Goal: Check status: Check status

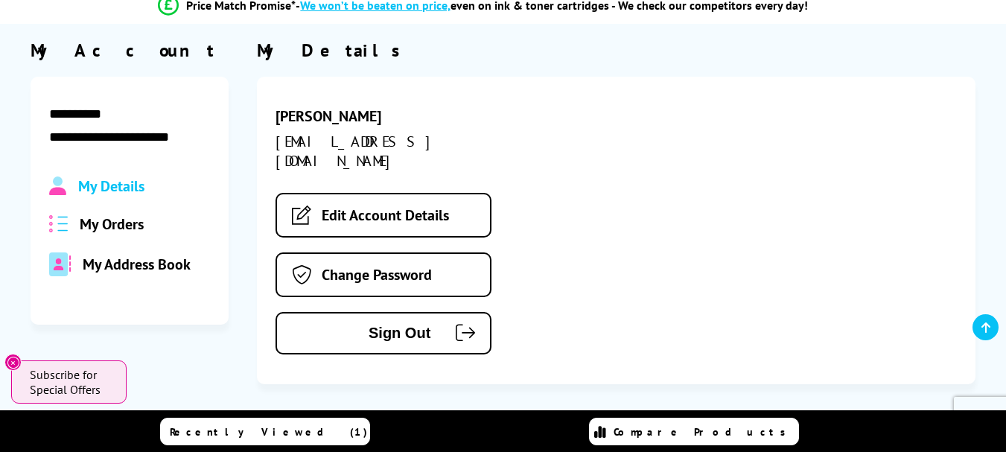
scroll to position [149, 0]
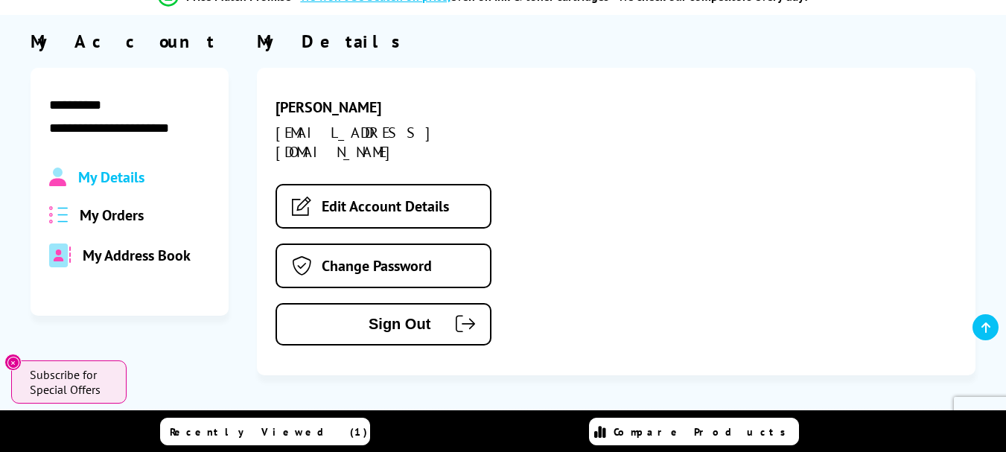
click at [112, 211] on span "My Orders" at bounding box center [112, 214] width 64 height 19
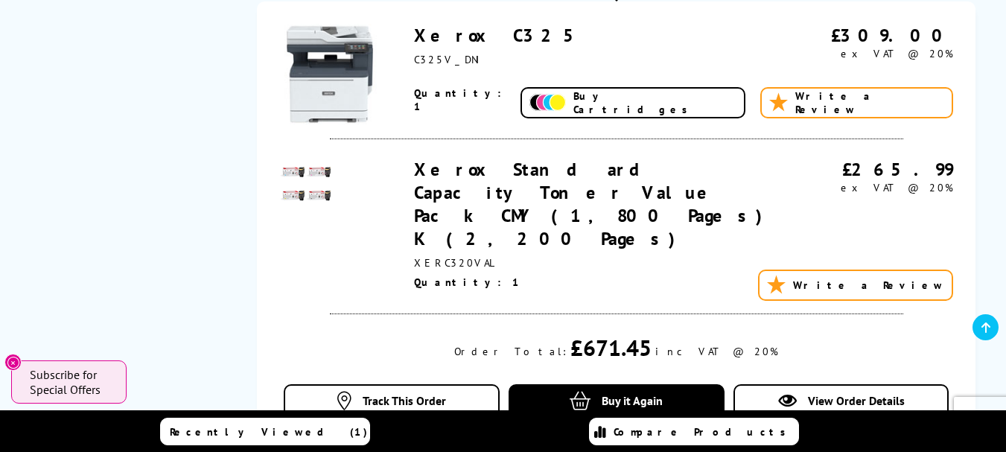
scroll to position [670, 0]
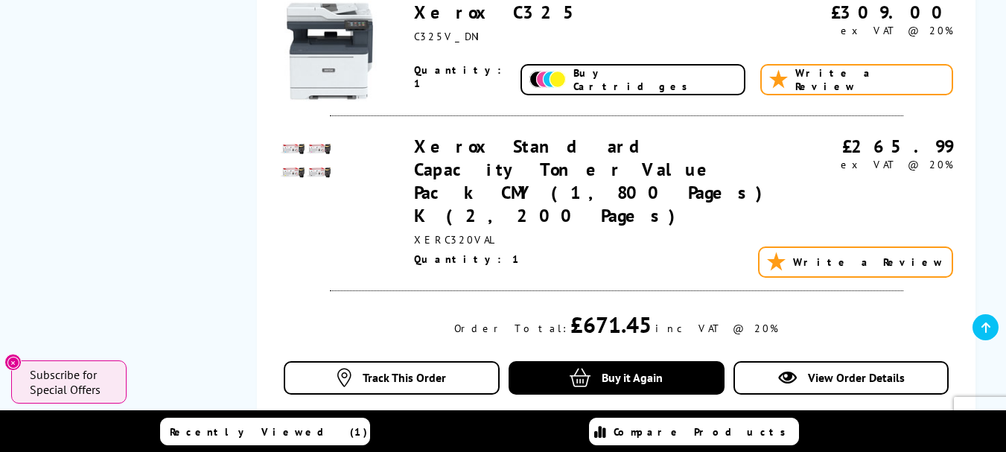
click at [452, 138] on link "Xerox Standard Capacity Toner Value Pack CMY (1,800 Pages) K (2,200 Pages)" at bounding box center [593, 181] width 358 height 92
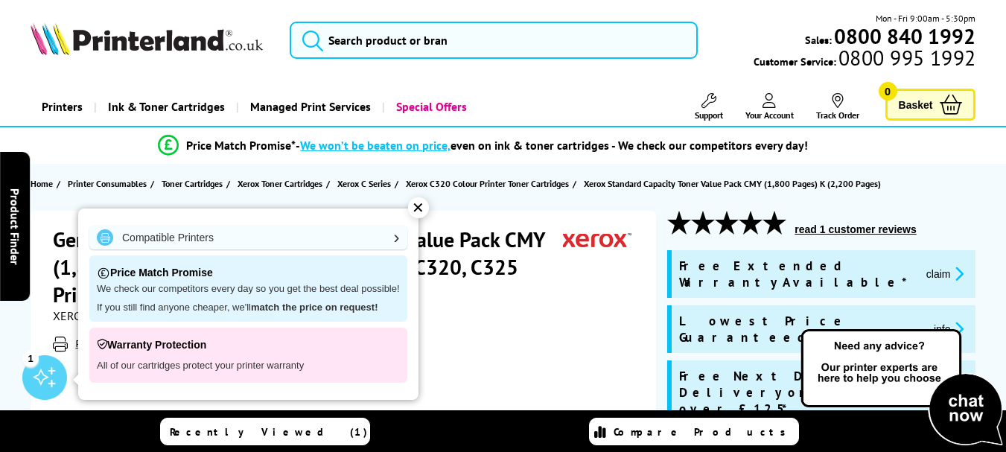
click at [419, 209] on div "✕" at bounding box center [418, 207] width 21 height 21
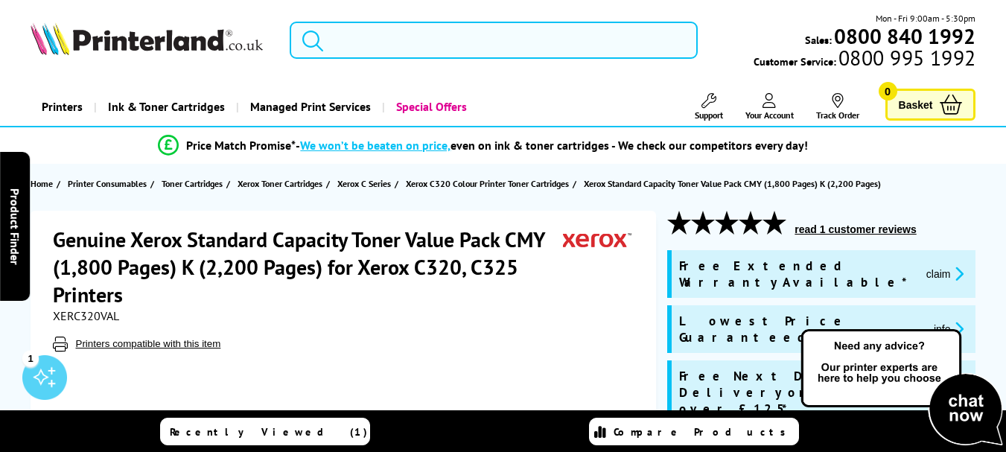
scroll to position [74, 0]
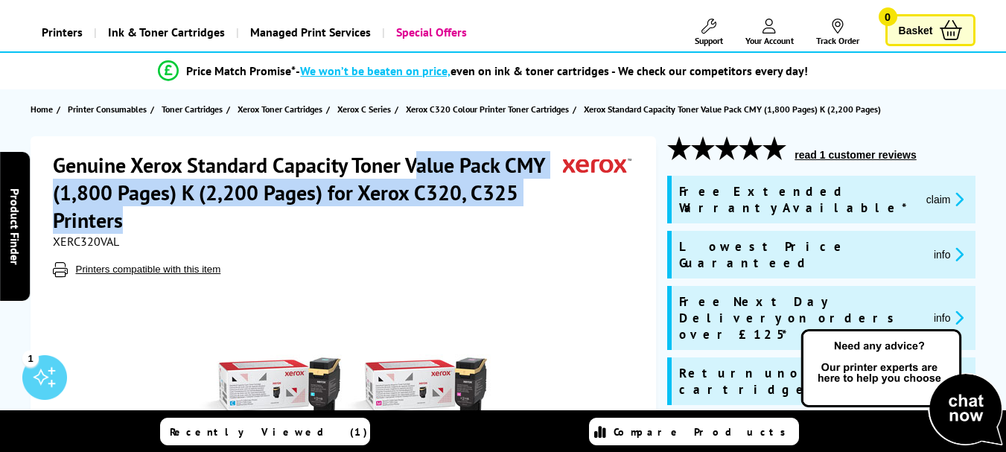
drag, startPoint x: 121, startPoint y: 217, endPoint x: 415, endPoint y: 162, distance: 299.2
click at [415, 162] on h1 "Genuine Xerox Standard Capacity Toner Value Pack CMY (1,800 Pages) K (2,200 Pag…" at bounding box center [308, 192] width 511 height 83
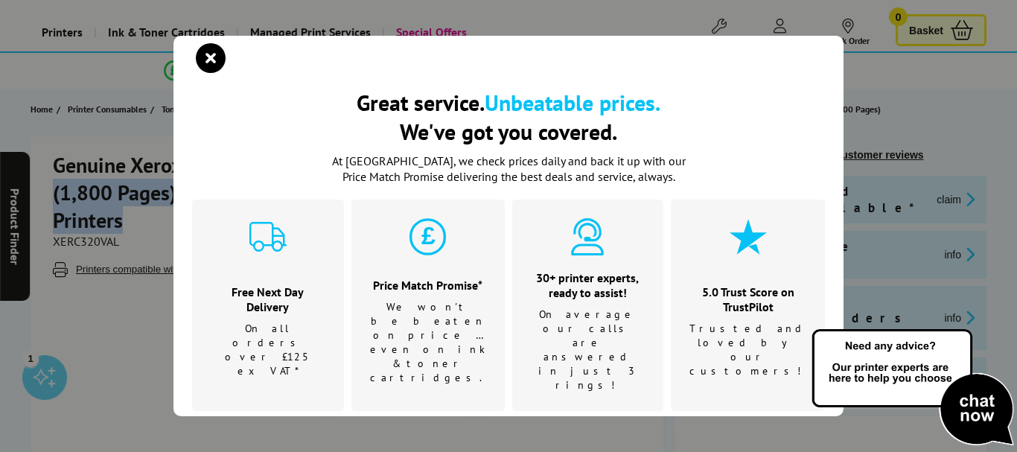
click at [212, 65] on icon "close modal" at bounding box center [211, 58] width 30 height 30
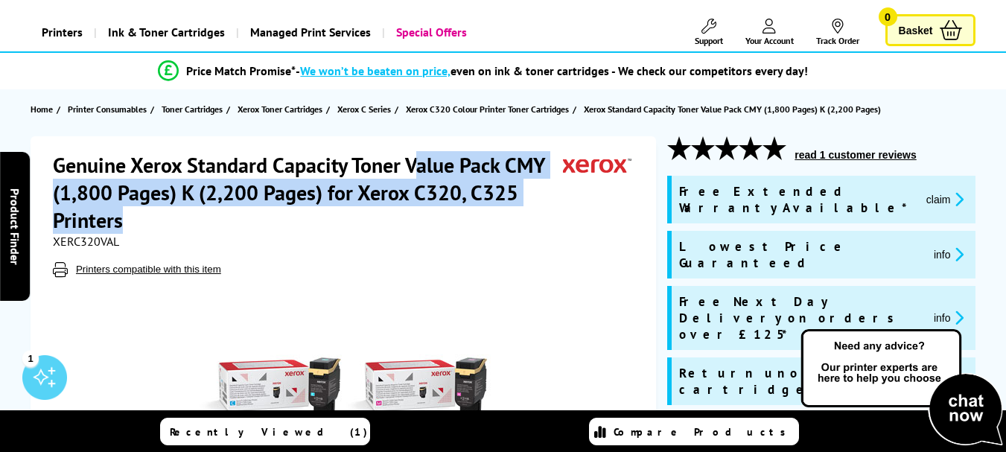
copy h1 "alue Pack CMY (1,800 Pages) K (2,200 Pages) for Xerox C320, C325 Printers"
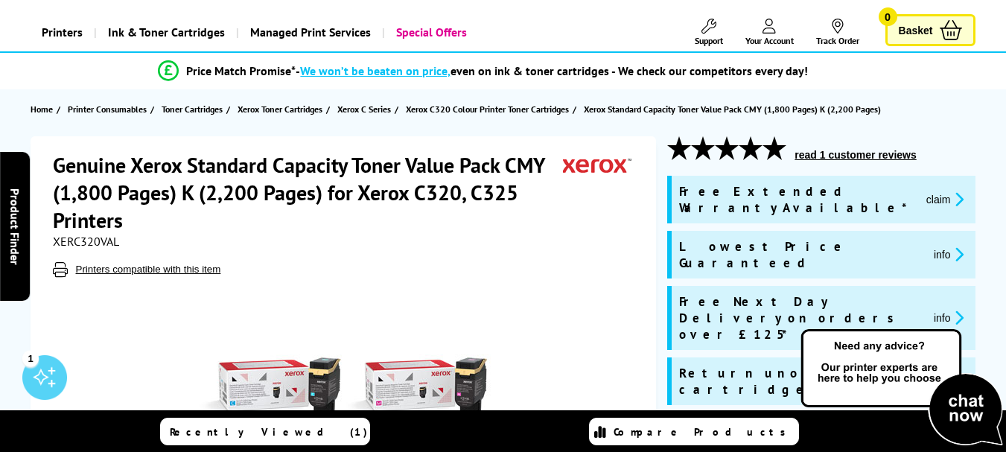
click at [407, 158] on h1 "Genuine Xerox Standard Capacity Toner Value Pack CMY (1,800 Pages) K (2,200 Pag…" at bounding box center [308, 192] width 511 height 83
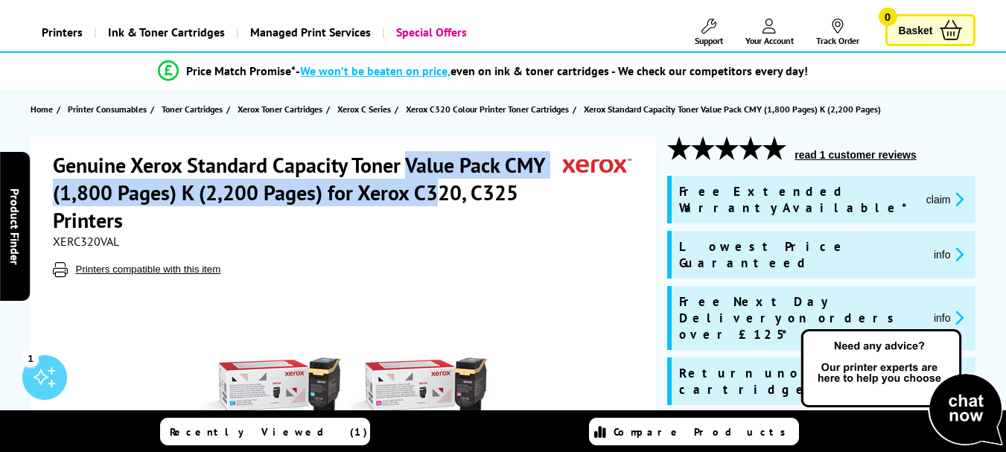
drag, startPoint x: 404, startPoint y: 160, endPoint x: 436, endPoint y: 190, distance: 43.2
click at [436, 190] on h1 "Genuine Xerox Standard Capacity Toner Value Pack CMY (1,800 Pages) K (2,200 Pag…" at bounding box center [308, 192] width 511 height 83
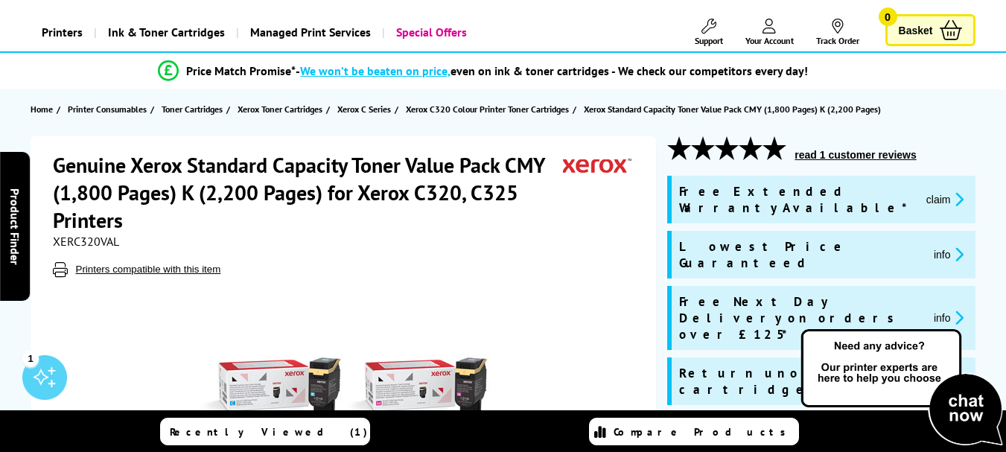
click at [136, 156] on h1 "Genuine Xerox Standard Capacity Toner Value Pack CMY (1,800 Pages) K (2,200 Pag…" at bounding box center [308, 192] width 511 height 83
click at [134, 164] on h1 "Genuine Xerox Standard Capacity Toner Value Pack CMY (1,800 Pages) K (2,200 Pag…" at bounding box center [308, 192] width 511 height 83
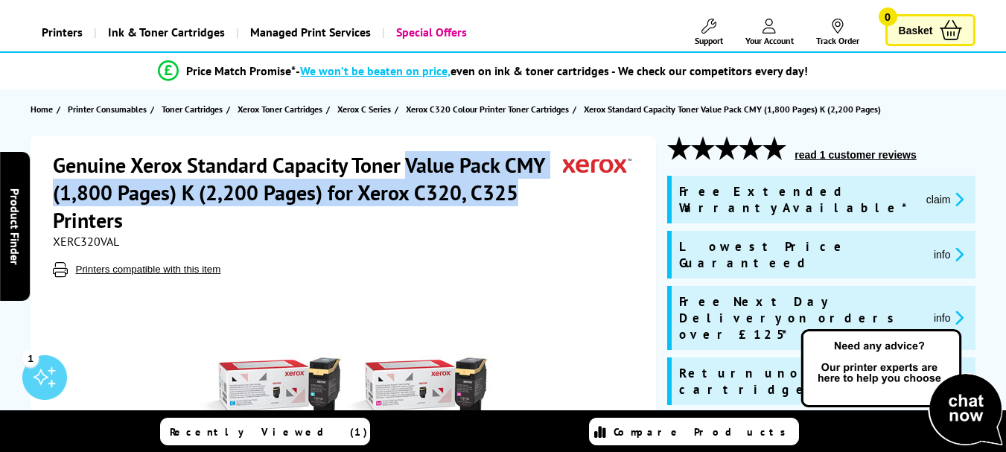
drag, startPoint x: 409, startPoint y: 162, endPoint x: 520, endPoint y: 194, distance: 115.3
click at [520, 194] on h1 "Genuine Xerox Standard Capacity Toner Value Pack CMY (1,800 Pages) K (2,200 Pag…" at bounding box center [308, 192] width 511 height 83
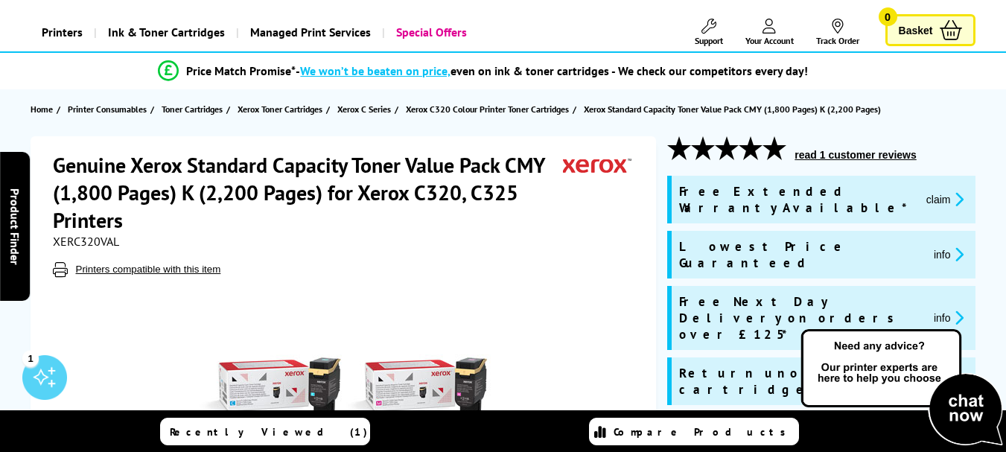
click at [414, 243] on div "XERC320VAL" at bounding box center [345, 241] width 585 height 15
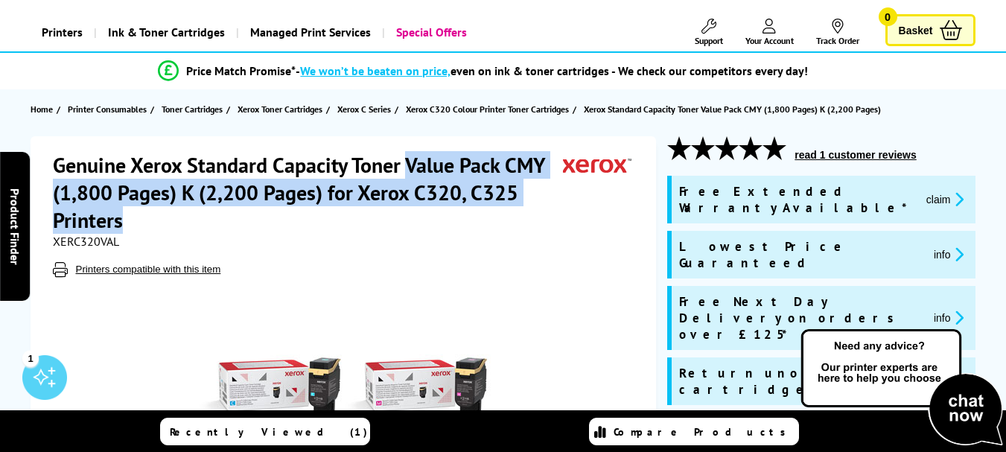
drag, startPoint x: 409, startPoint y: 160, endPoint x: 470, endPoint y: 218, distance: 84.3
click at [470, 218] on h1 "Genuine Xerox Standard Capacity Toner Value Pack CMY (1,800 Pages) K (2,200 Pag…" at bounding box center [308, 192] width 511 height 83
copy h1 "Value Pack CMY (1,800 Pages) K (2,200 Pages) for Xerox C320, C325 Printers"
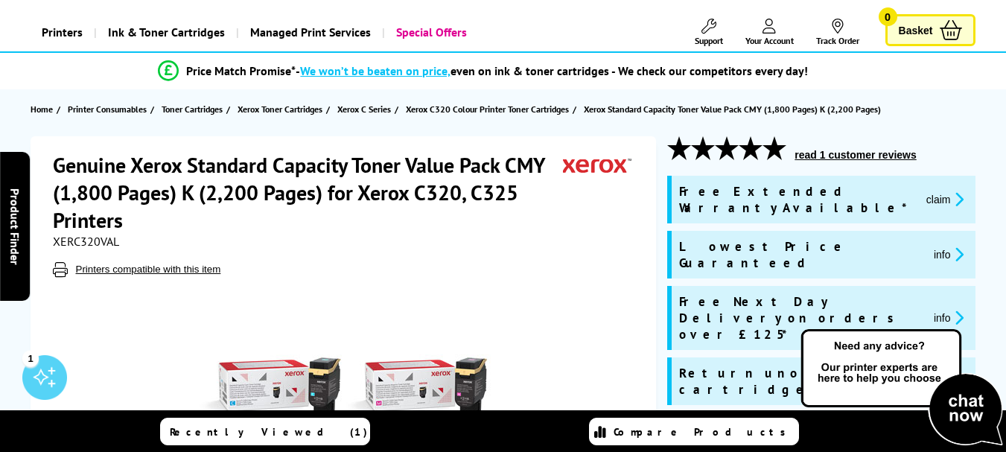
click at [491, 242] on div "XERC320VAL" at bounding box center [345, 241] width 585 height 15
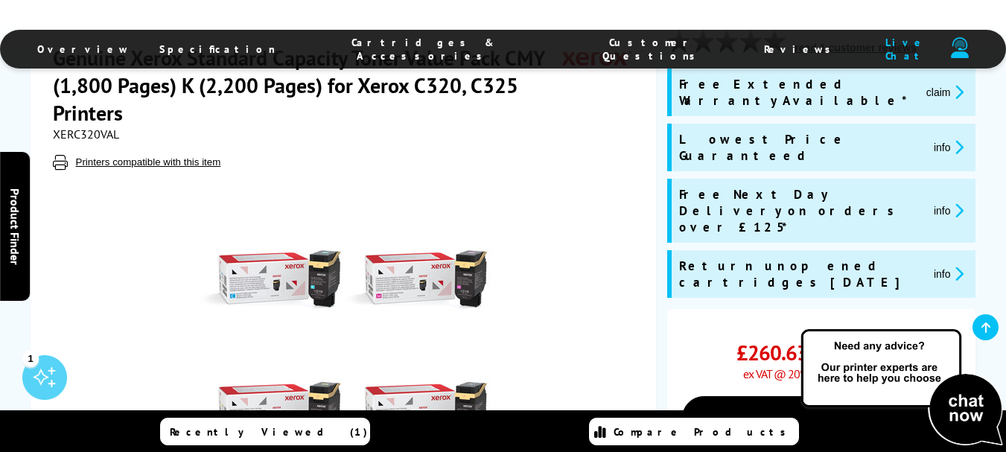
scroll to position [298, 0]
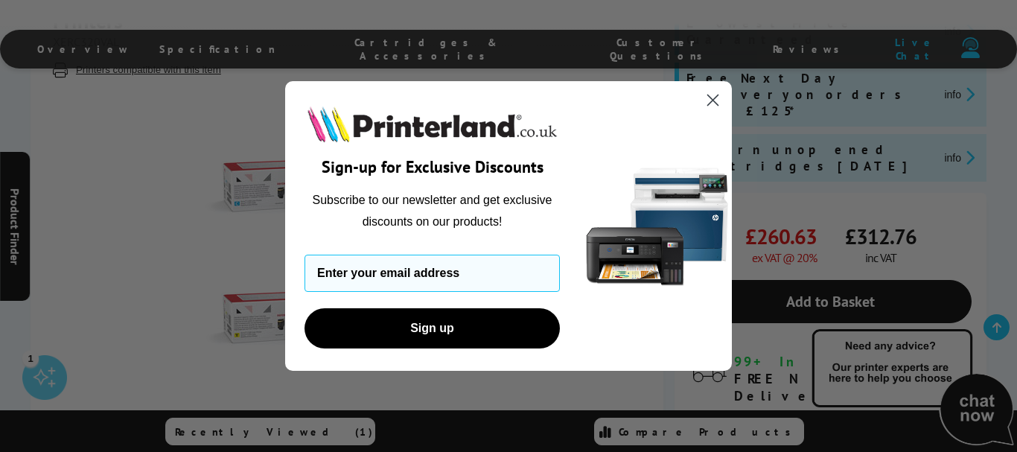
click at [141, 217] on div "Close dialog Sign-up for Exclusive Discounts Subscribe to our newsletter and ge…" at bounding box center [508, 226] width 1017 height 452
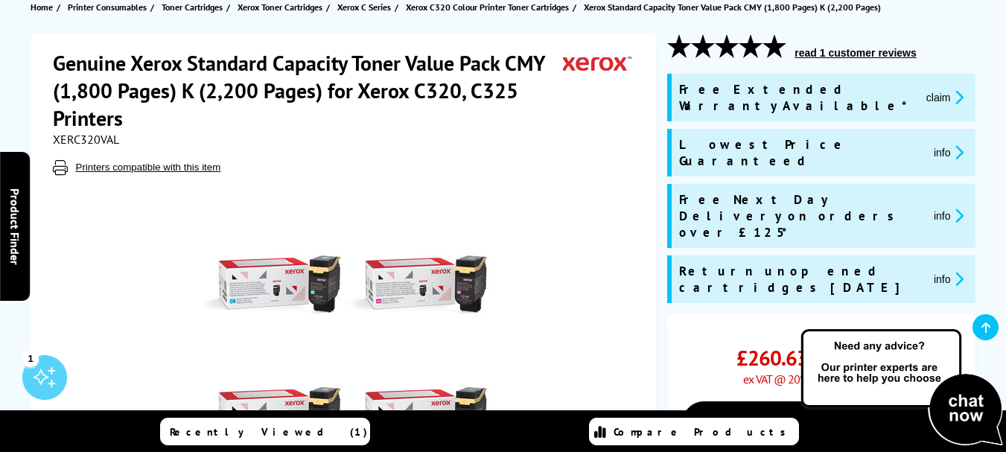
scroll to position [223, 0]
